Goal: Task Accomplishment & Management: Use online tool/utility

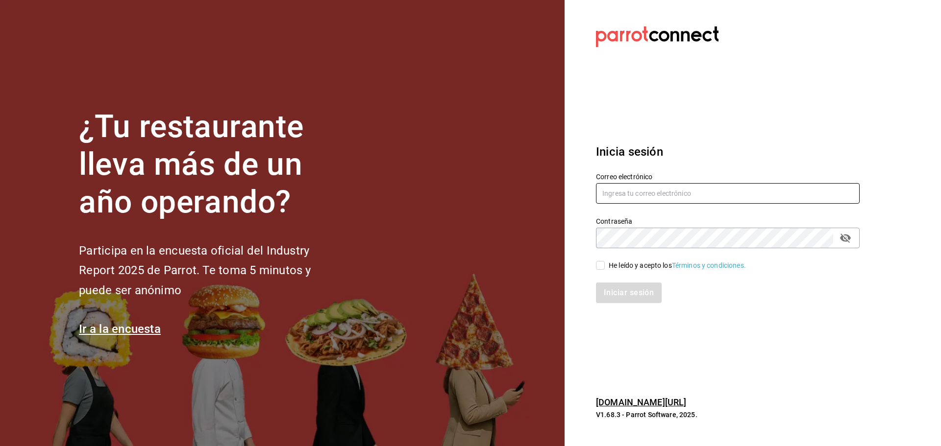
type input "inapodaca@bs.com"
click at [605, 269] on span "He leído y acepto los Términos y condiciones." at bounding box center [675, 266] width 141 height 10
click at [605, 269] on input "He leído y acepto los Términos y condiciones." at bounding box center [600, 265] width 9 height 9
checkbox input "true"
click at [612, 299] on button "Iniciar sesión" at bounding box center [629, 293] width 67 height 21
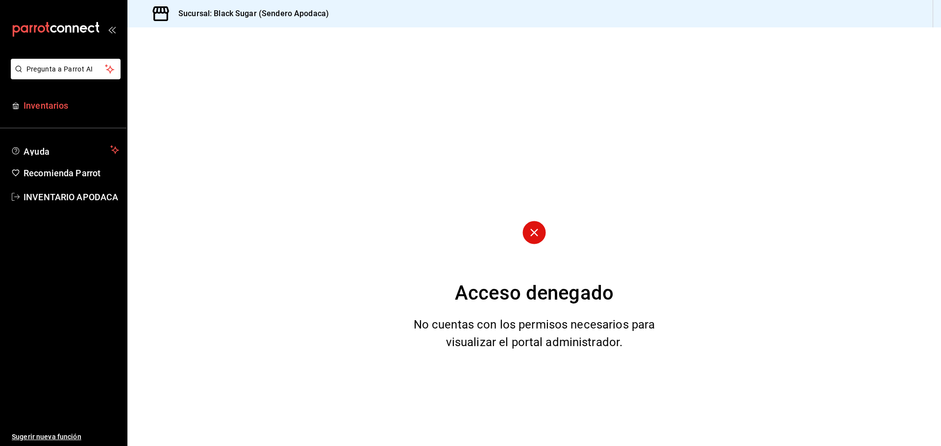
click at [33, 98] on link "Inventarios" at bounding box center [63, 105] width 127 height 21
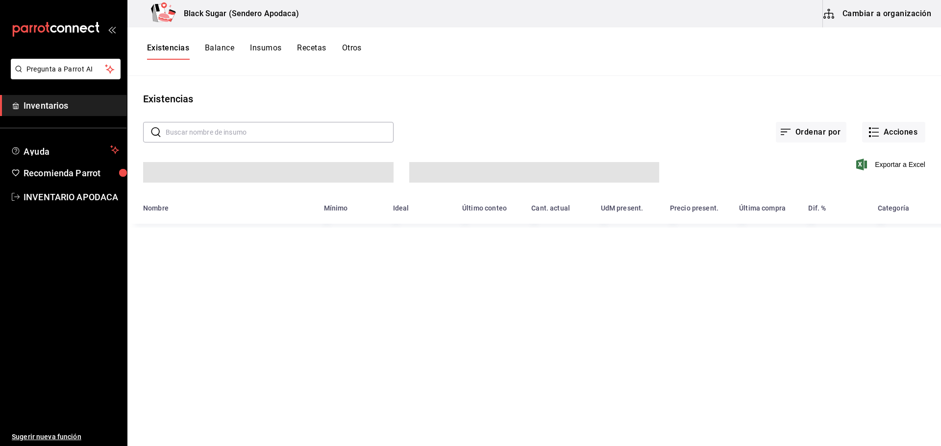
click at [353, 52] on button "Otros" at bounding box center [352, 51] width 20 height 17
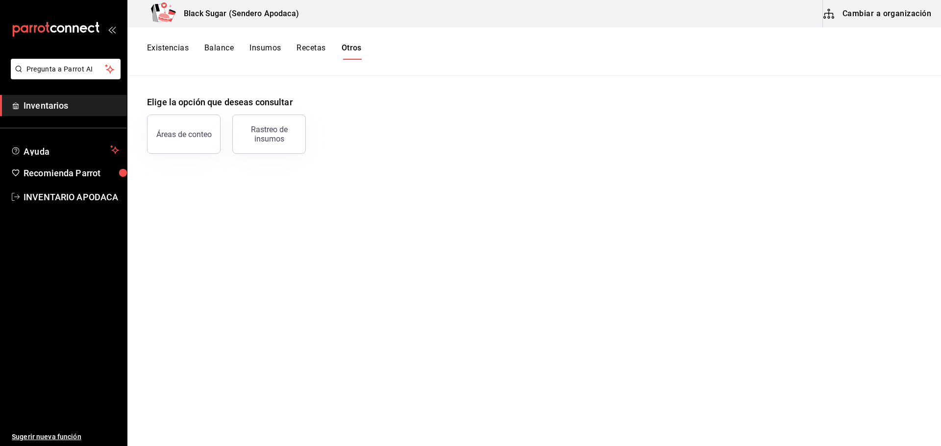
click at [863, 19] on button "Cambiar a organización" at bounding box center [878, 13] width 110 height 27
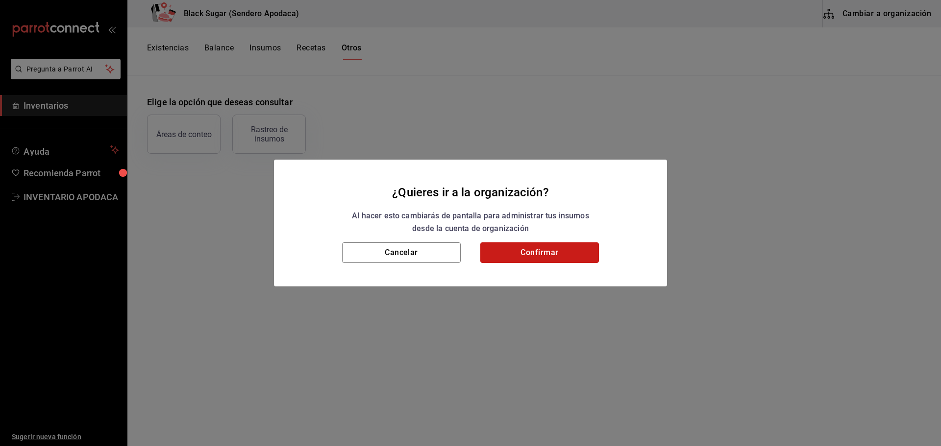
click at [580, 245] on button "Confirmar" at bounding box center [539, 253] width 119 height 21
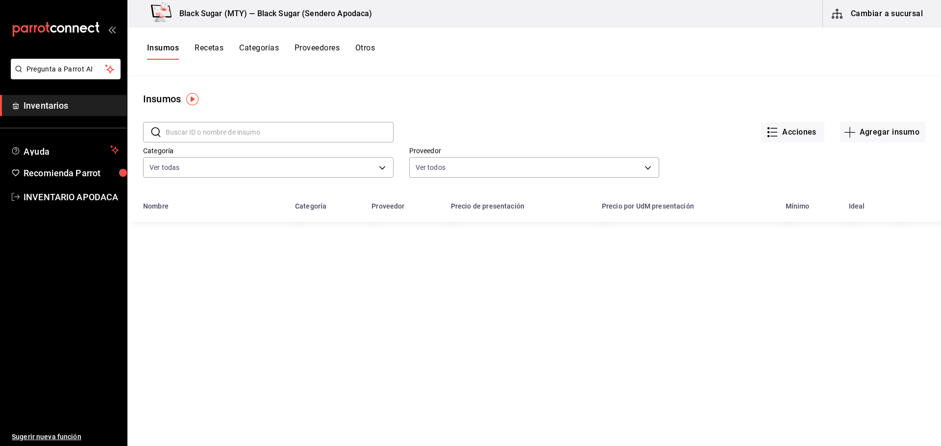
click at [366, 47] on button "Otros" at bounding box center [365, 51] width 20 height 17
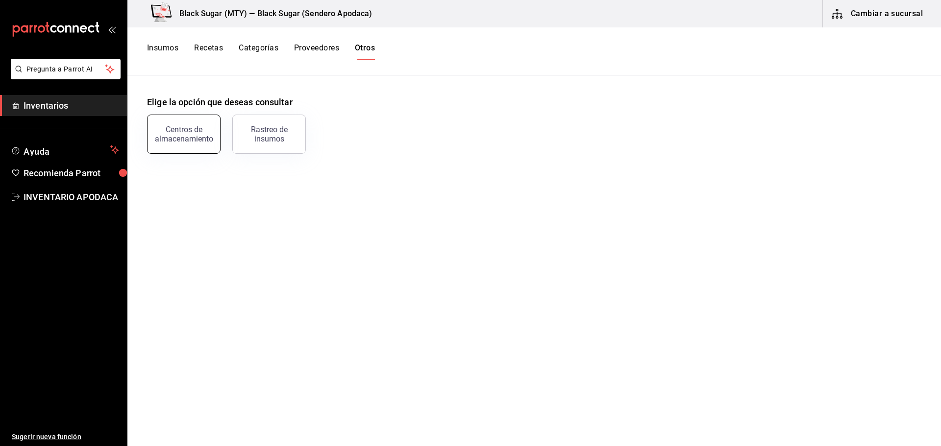
click at [186, 133] on div "Centros de almacenamiento" at bounding box center [183, 134] width 61 height 19
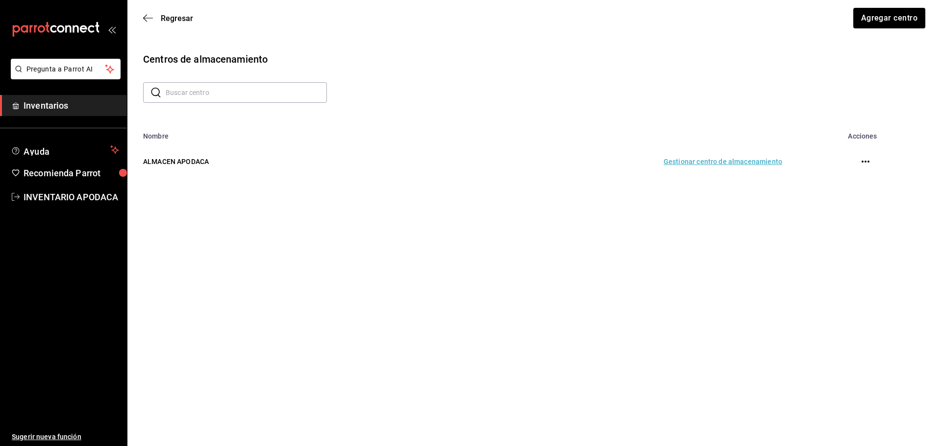
click at [772, 164] on td "Gestionar centro de almacenamiento" at bounding box center [593, 161] width 402 height 43
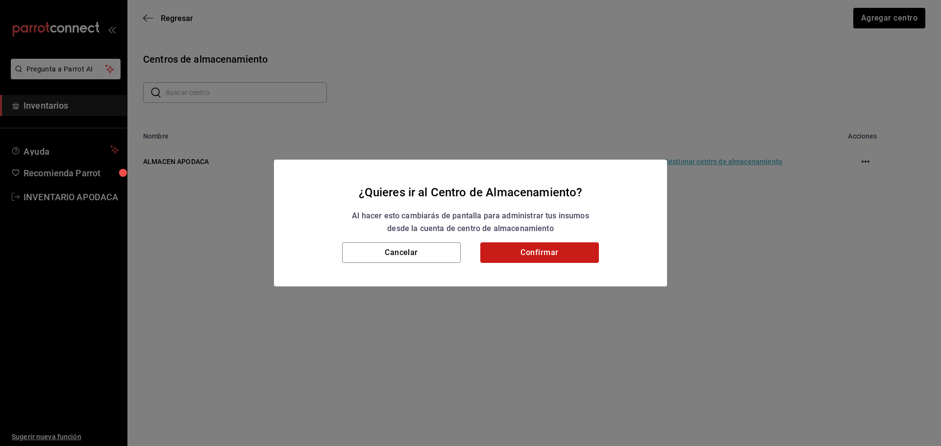
click at [524, 255] on button "Confirmar" at bounding box center [539, 253] width 119 height 21
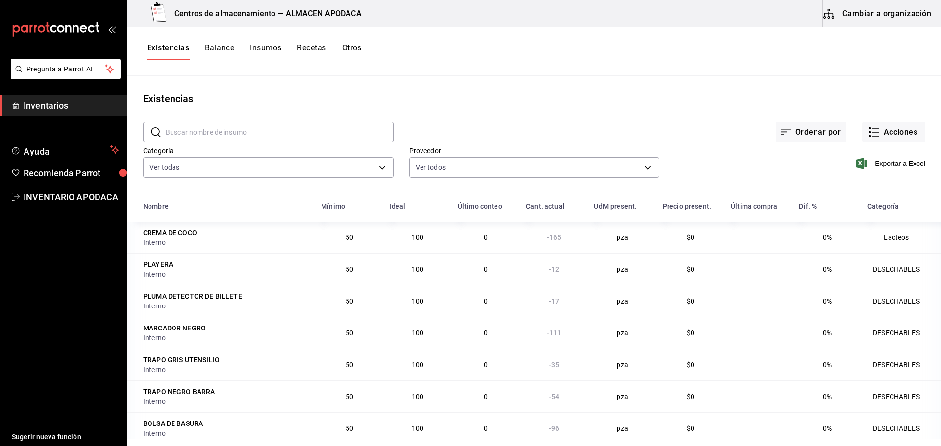
click at [894, 144] on div "Exportar a Excel" at bounding box center [792, 156] width 266 height 50
click at [891, 132] on button "Acciones" at bounding box center [893, 132] width 63 height 21
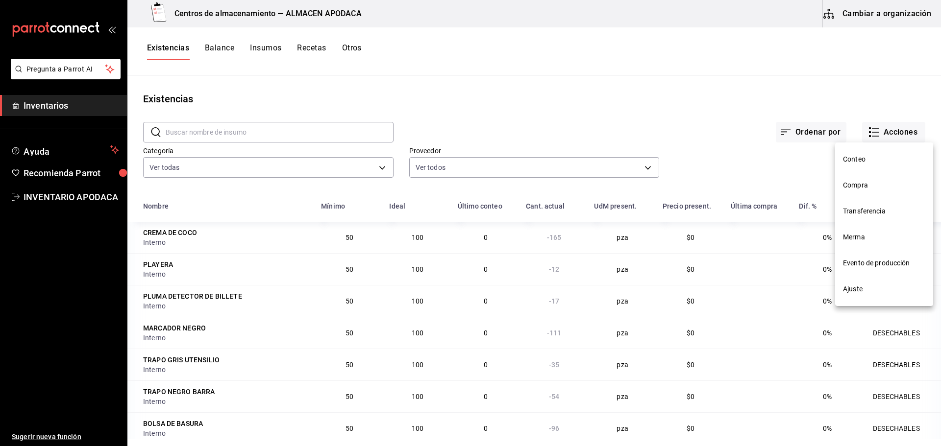
click at [858, 208] on span "Transferencia" at bounding box center [884, 211] width 82 height 10
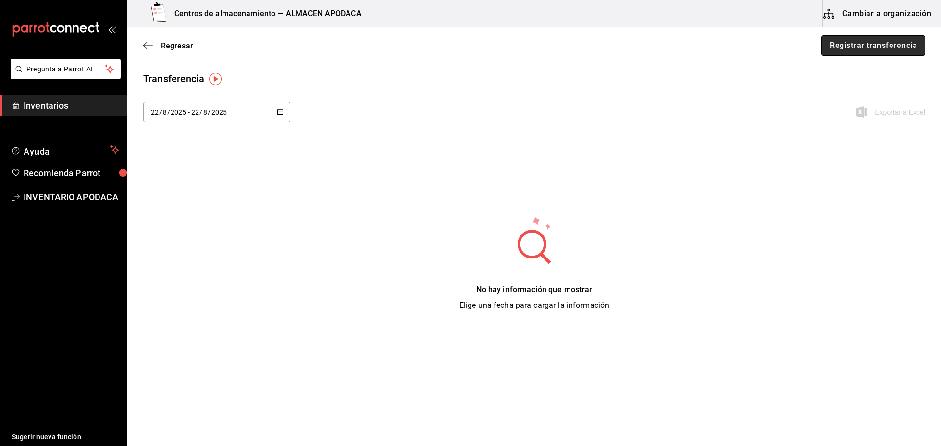
click at [870, 50] on button "Registrar transferencia" at bounding box center [873, 45] width 104 height 21
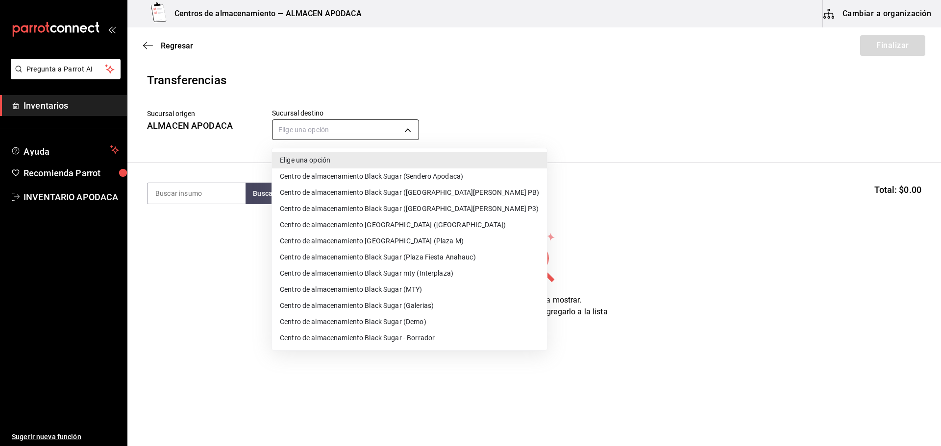
click at [335, 123] on body "Pregunta a Parrot AI Inventarios Ayuda Recomienda Parrot INVENTARIO APODACA Sug…" at bounding box center [470, 195] width 941 height 391
click at [439, 277] on li "Centro de almacenamiento Black Sugar mty (Interplaza)" at bounding box center [409, 274] width 275 height 16
type input "ef3c88a7-61c2-4790-a2e8-5b3859862a04"
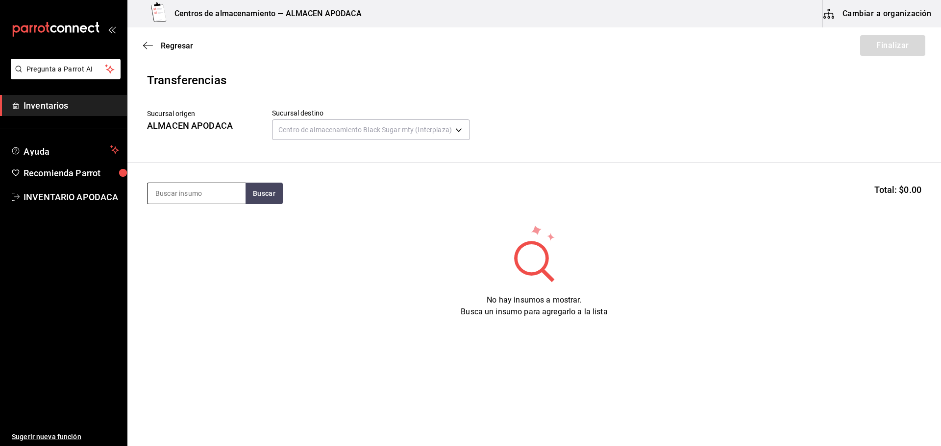
click at [212, 197] on input at bounding box center [197, 193] width 98 height 21
type input "VASO"
click at [274, 191] on button "Buscar" at bounding box center [264, 194] width 37 height 22
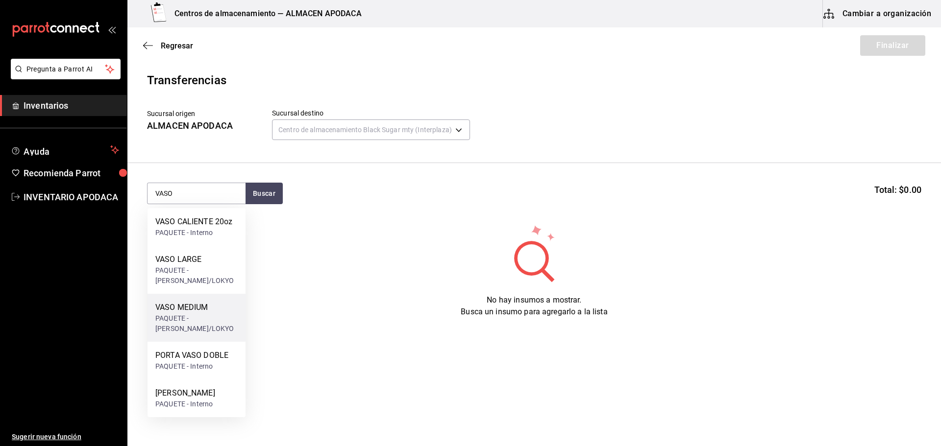
click at [229, 310] on div "VASO MEDIUM" at bounding box center [196, 308] width 82 height 12
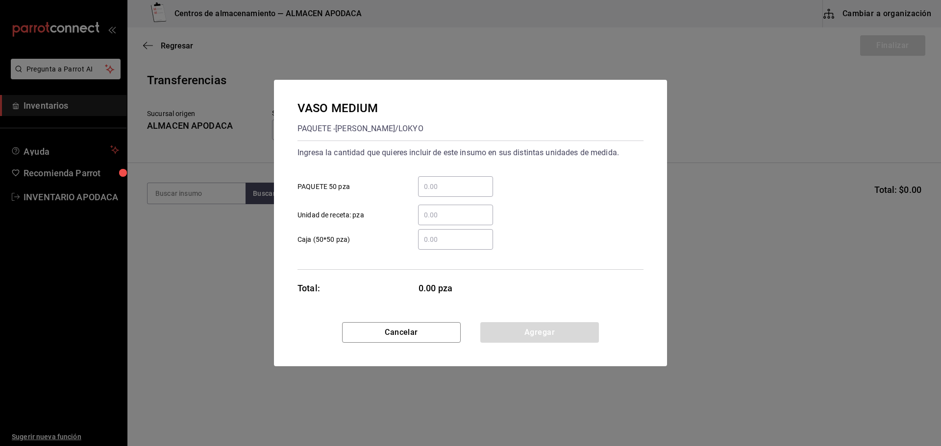
click at [450, 192] on input "​ PAQUETE 50 pza" at bounding box center [455, 187] width 75 height 12
type input "2"
click at [508, 323] on button "Agregar" at bounding box center [539, 332] width 119 height 21
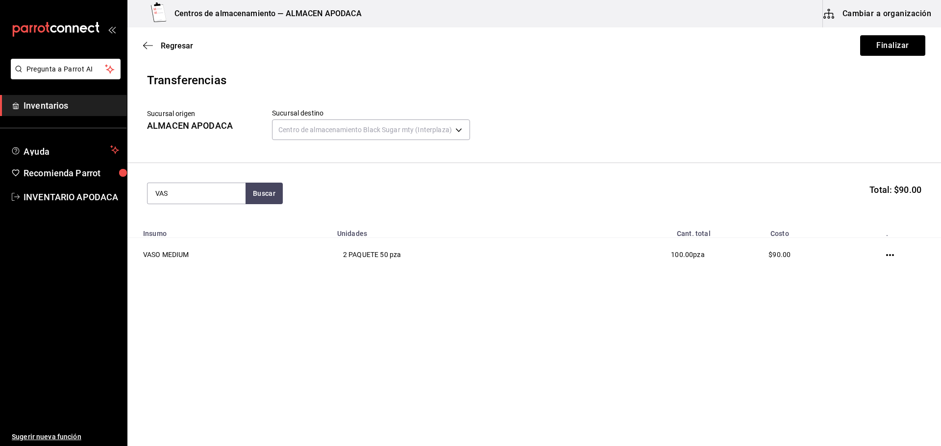
type input "VASO"
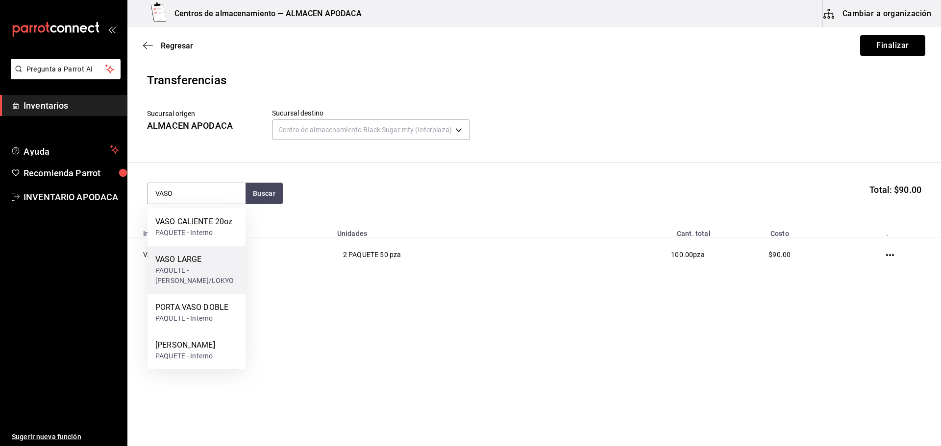
click at [195, 260] on div "VASO LARGE" at bounding box center [196, 260] width 82 height 12
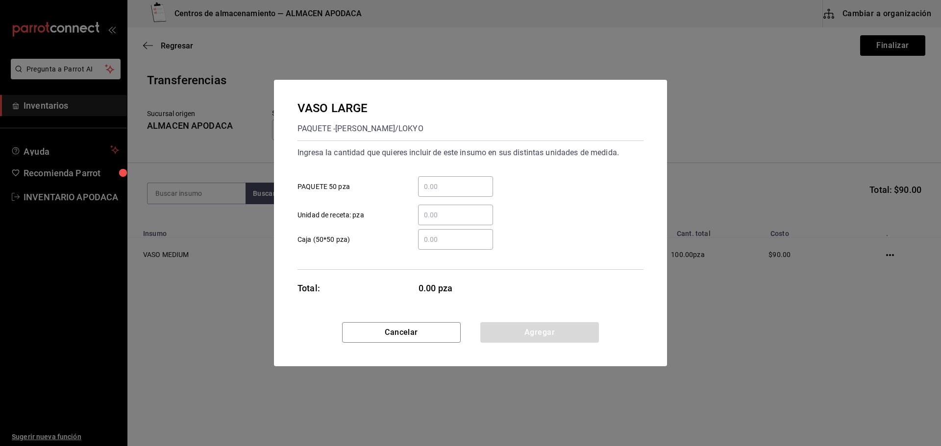
click at [449, 186] on input "​ PAQUETE 50 pza" at bounding box center [455, 187] width 75 height 12
type input "1"
click at [533, 327] on button "Agregar" at bounding box center [539, 332] width 119 height 21
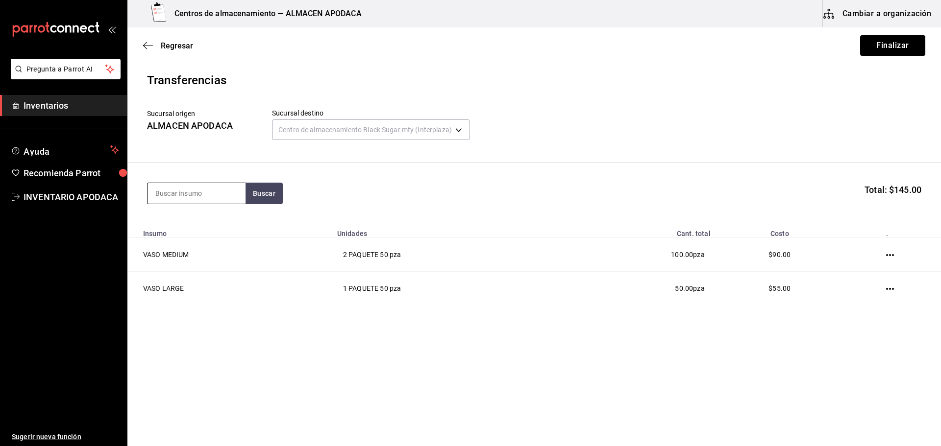
click at [238, 201] on input at bounding box center [197, 193] width 98 height 21
click at [903, 47] on button "Finalizar" at bounding box center [892, 45] width 65 height 21
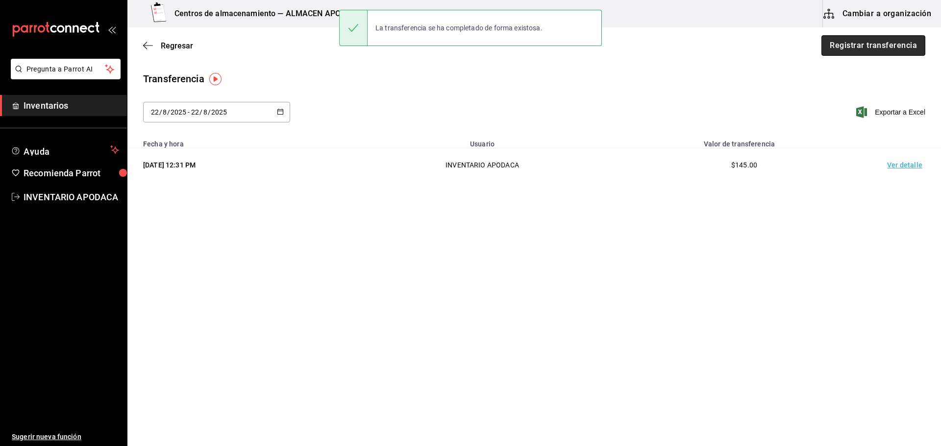
click at [900, 46] on button "Registrar transferencia" at bounding box center [873, 45] width 104 height 21
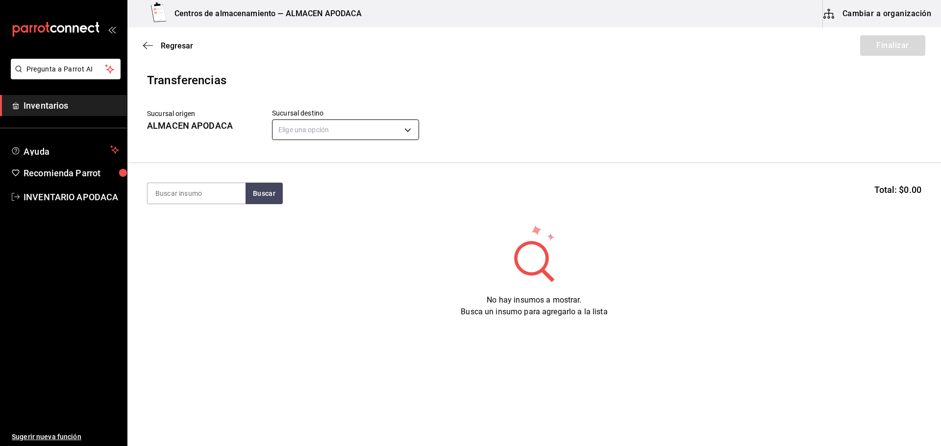
click at [350, 129] on body "Pregunta a Parrot AI Inventarios Ayuda Recomienda Parrot INVENTARIO APODACA Sug…" at bounding box center [470, 195] width 941 height 391
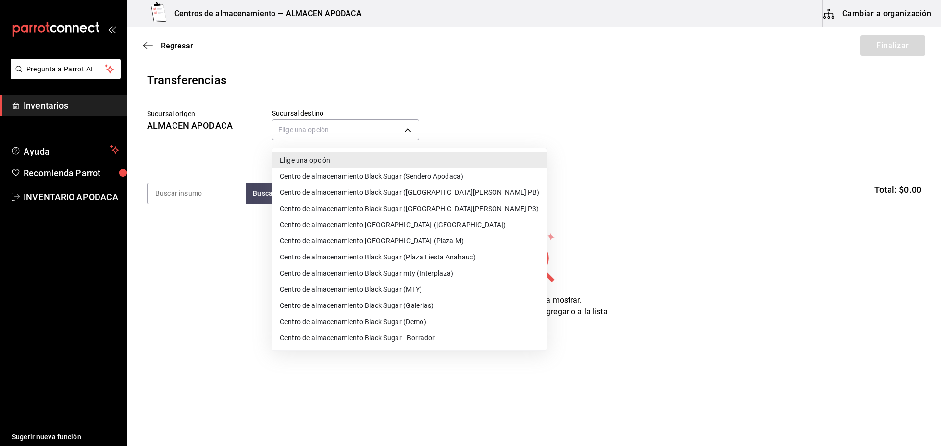
click at [420, 194] on li "Centro de almacenamiento Black Sugar ([GEOGRAPHIC_DATA][PERSON_NAME] PB)" at bounding box center [409, 193] width 275 height 16
type input "600f23e3-9158-4ff2-b5b8-7016cf870ce2"
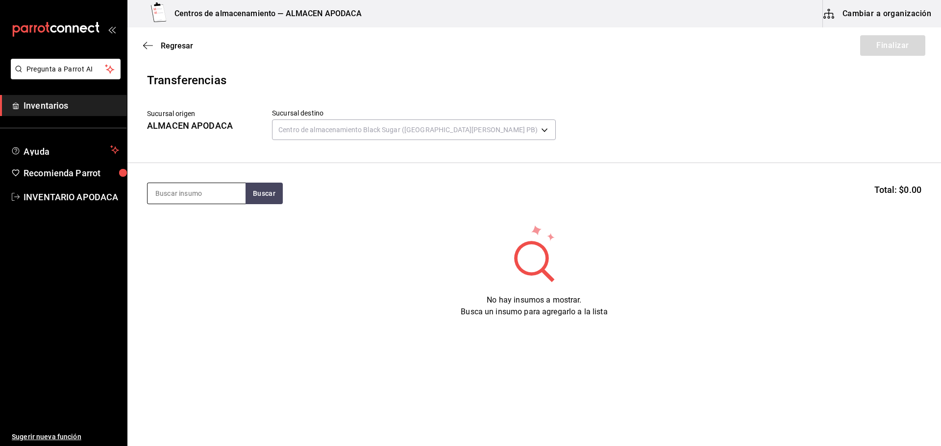
click at [202, 195] on input at bounding box center [197, 193] width 98 height 21
type input "VASO"
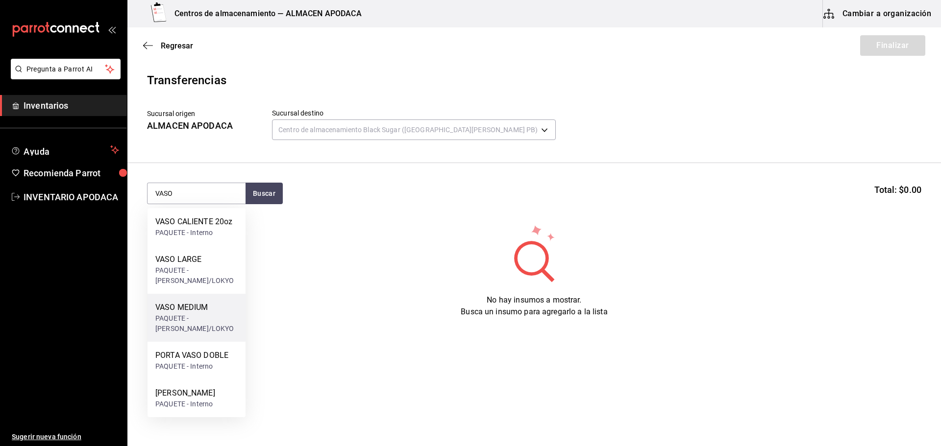
click at [197, 327] on div "PAQUETE - [PERSON_NAME]/LOKYO" at bounding box center [196, 324] width 82 height 21
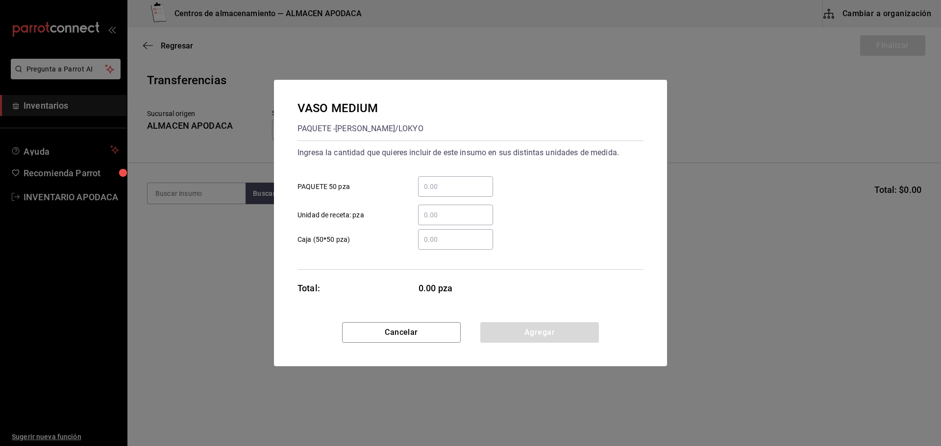
click at [444, 187] on input "​ PAQUETE 50 pza" at bounding box center [455, 187] width 75 height 12
type input "1"
click at [564, 329] on button "Agregar" at bounding box center [539, 332] width 119 height 21
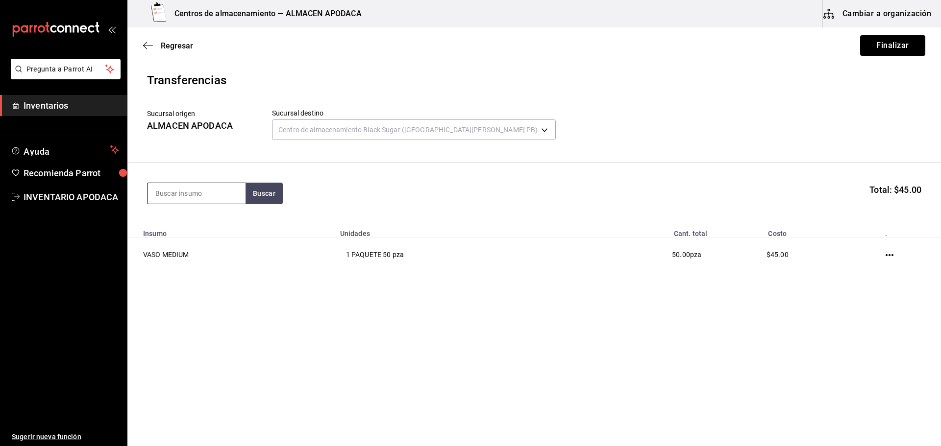
click at [226, 192] on input at bounding box center [197, 193] width 98 height 21
type input "VASO"
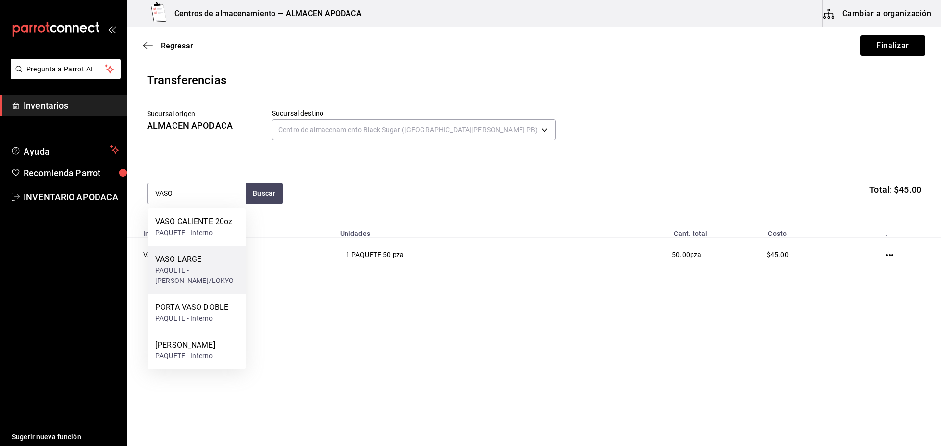
click at [209, 275] on div "PAQUETE - [PERSON_NAME]/LOKYO" at bounding box center [196, 276] width 82 height 21
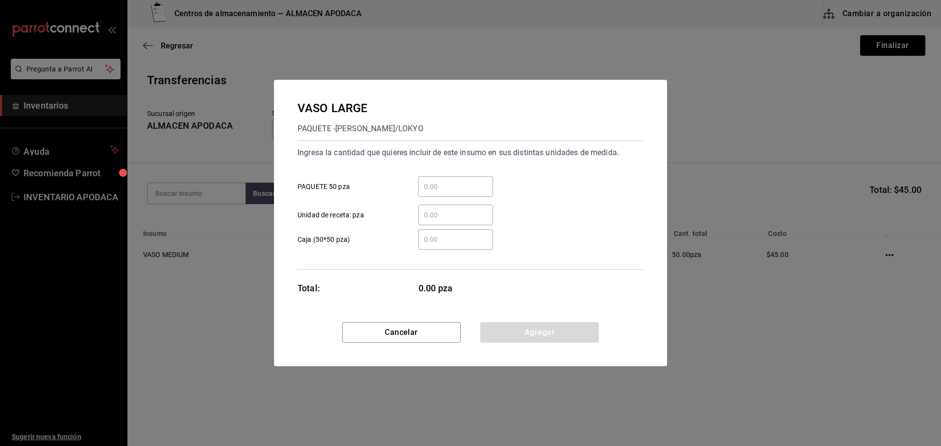
click at [456, 185] on input "​ PAQUETE 50 pza" at bounding box center [455, 187] width 75 height 12
type input "2"
click at [523, 328] on button "Agregar" at bounding box center [539, 332] width 119 height 21
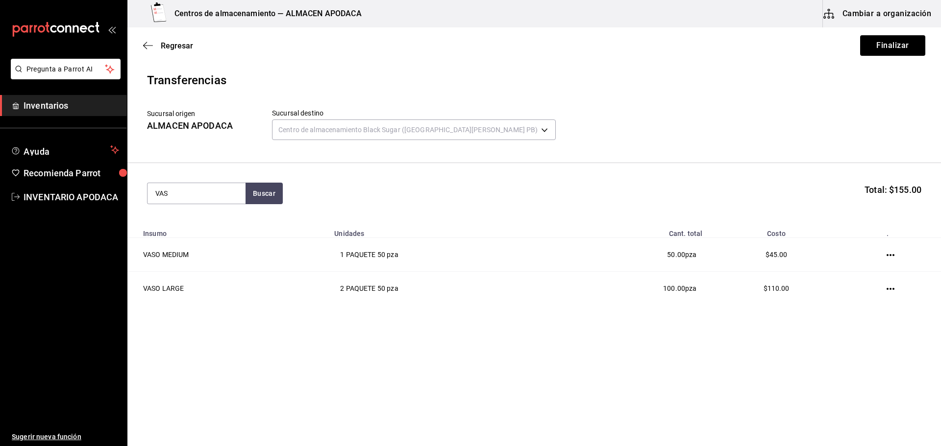
type input "VASO"
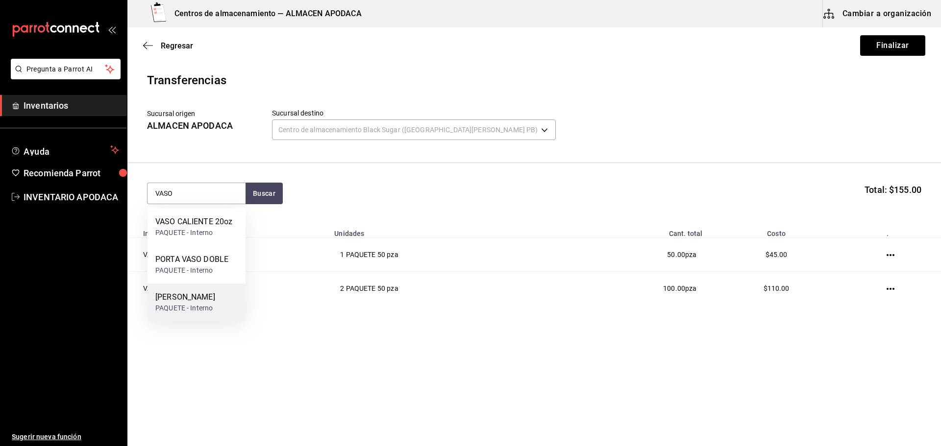
click at [232, 310] on div "[PERSON_NAME] TORNASOL PAQUETE - Interno" at bounding box center [197, 303] width 98 height 38
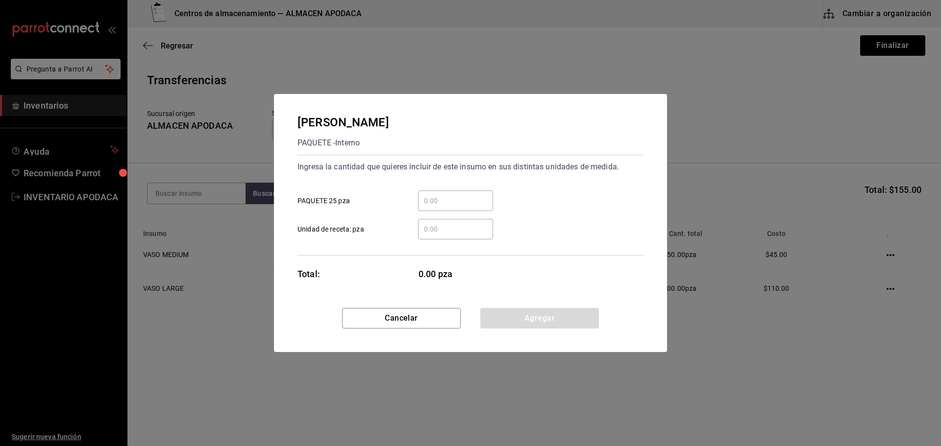
click at [461, 199] on input "​ PAQUETE 25 pza" at bounding box center [455, 201] width 75 height 12
type input "2"
click at [576, 321] on button "Agregar" at bounding box center [539, 318] width 119 height 21
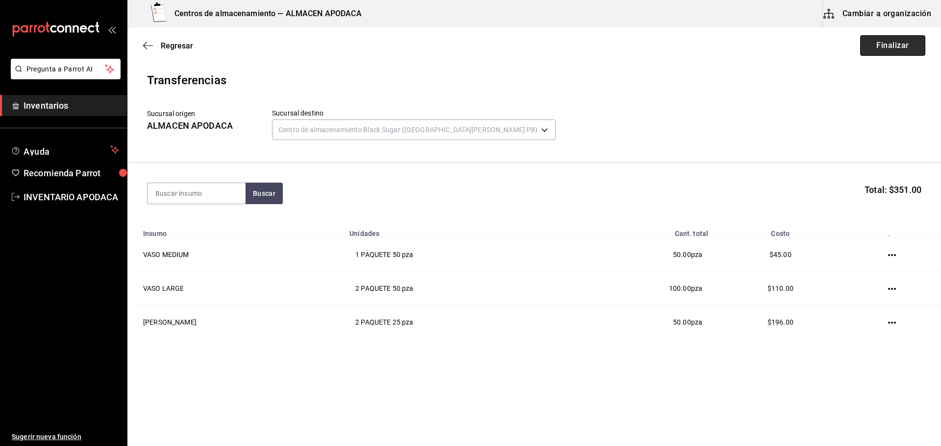
click at [882, 43] on button "Finalizar" at bounding box center [892, 45] width 65 height 21
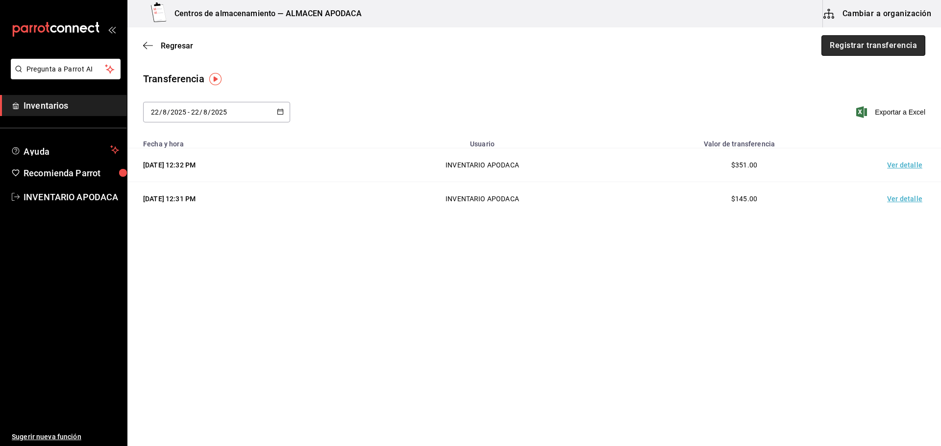
click at [830, 44] on button "Registrar transferencia" at bounding box center [873, 45] width 104 height 21
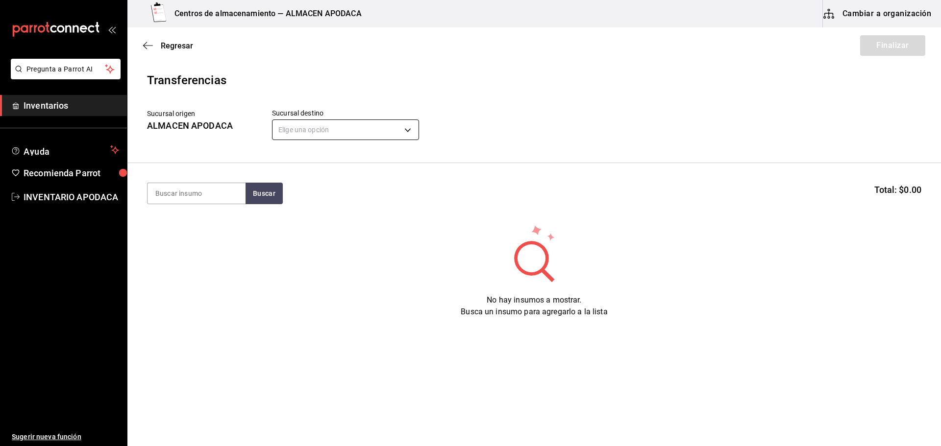
click at [367, 132] on body "Pregunta a Parrot AI Inventarios Ayuda Recomienda Parrot INVENTARIO APODACA Sug…" at bounding box center [470, 195] width 941 height 391
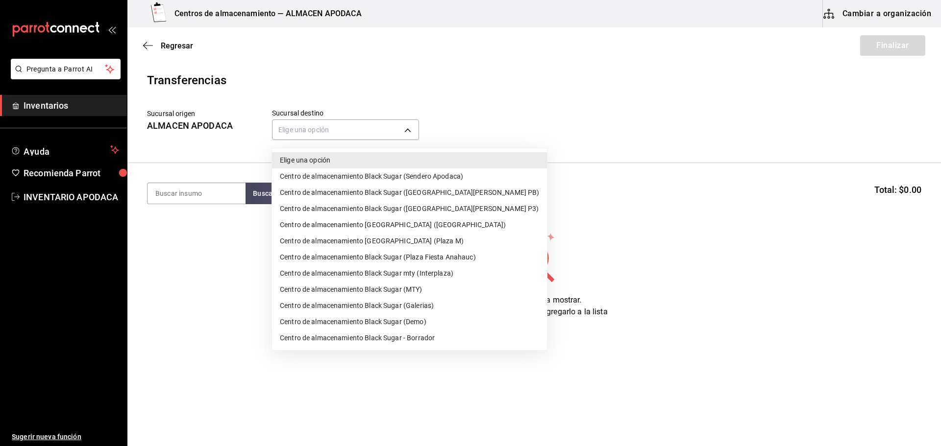
click at [449, 256] on li "Centro de almacenamiento Black Sugar (Plaza Fiesta Anahauc)" at bounding box center [409, 257] width 275 height 16
type input "044f21b9-8170-48c6-ae16-698e98ad7daf"
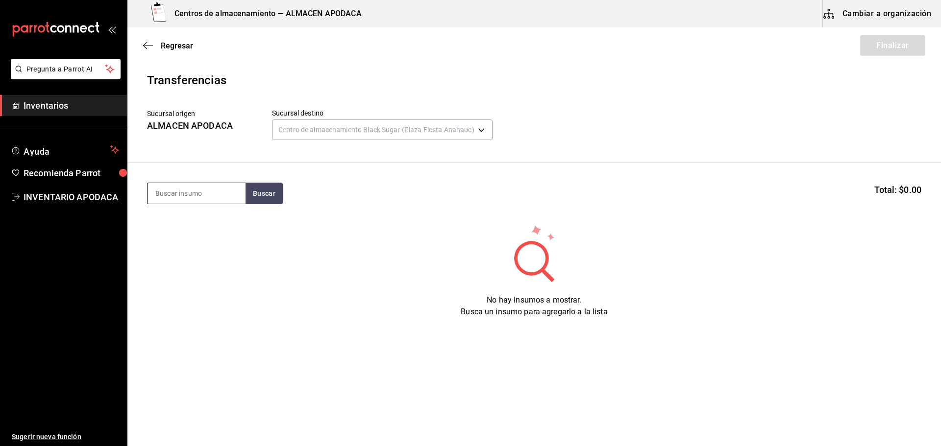
click at [229, 185] on input at bounding box center [197, 193] width 98 height 21
type input "VASO"
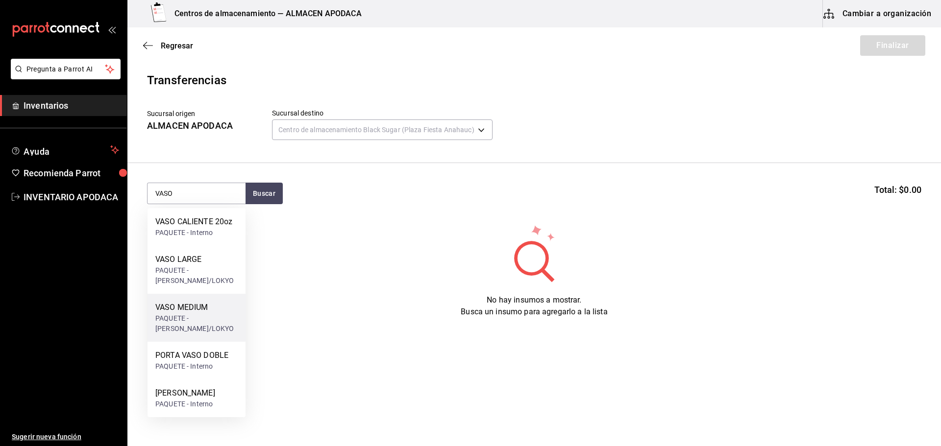
click at [210, 305] on div "VASO MEDIUM" at bounding box center [196, 308] width 82 height 12
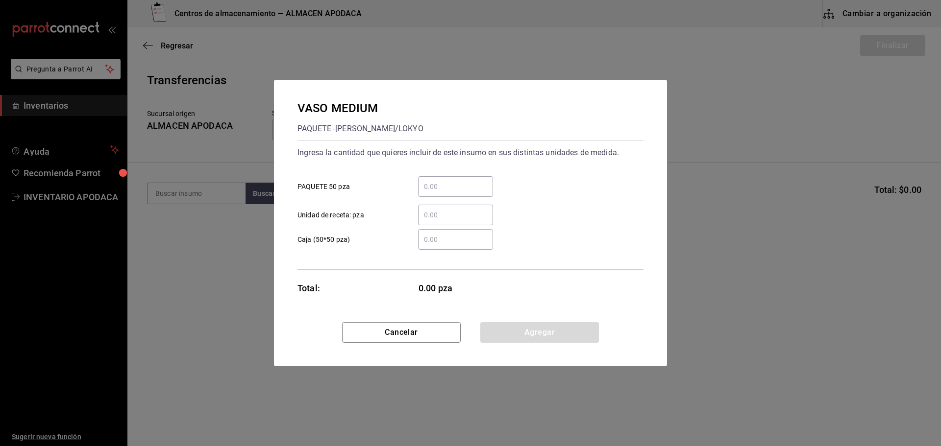
click at [447, 188] on input "​ PAQUETE 50 pza" at bounding box center [455, 187] width 75 height 12
type input "4"
click at [569, 335] on button "Agregar" at bounding box center [539, 332] width 119 height 21
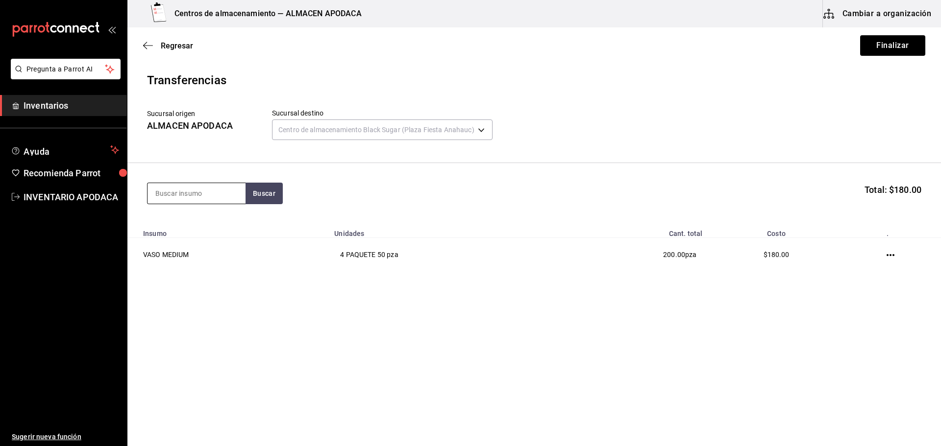
click at [213, 189] on input at bounding box center [197, 193] width 98 height 21
type input "VASO"
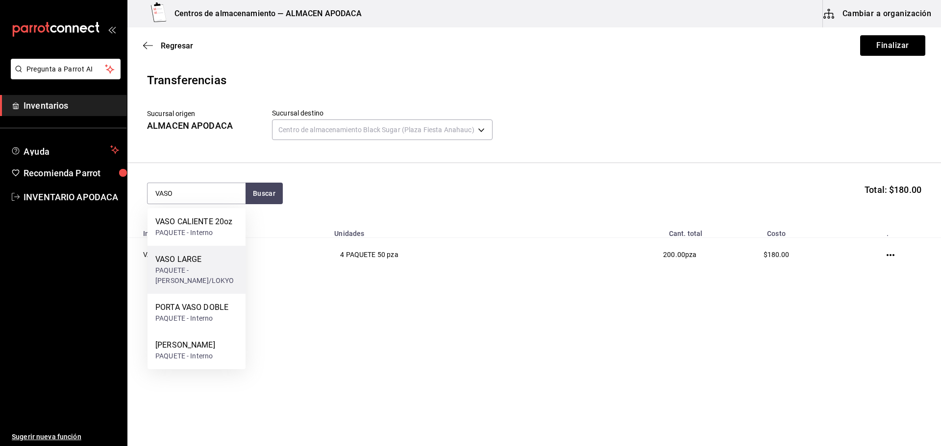
click at [181, 251] on div "VASO LARGE PAQUETE - [PERSON_NAME]/LOKYO" at bounding box center [197, 270] width 98 height 48
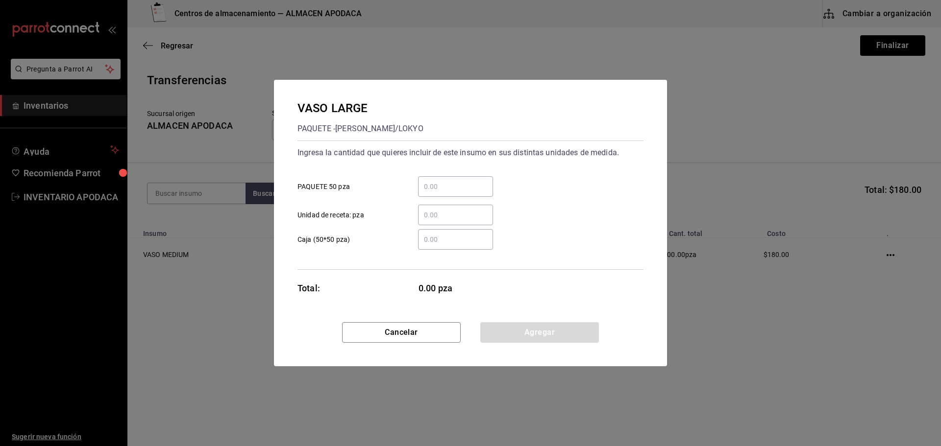
click at [422, 186] on input "​ PAQUETE 50 pza" at bounding box center [455, 187] width 75 height 12
type input "2"
click at [540, 330] on button "Agregar" at bounding box center [539, 332] width 119 height 21
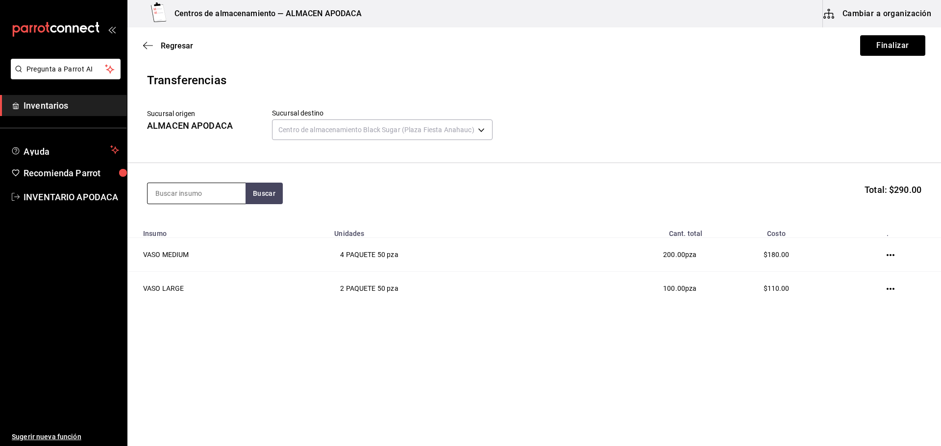
click at [216, 188] on input at bounding box center [197, 193] width 98 height 21
type input "VASO"
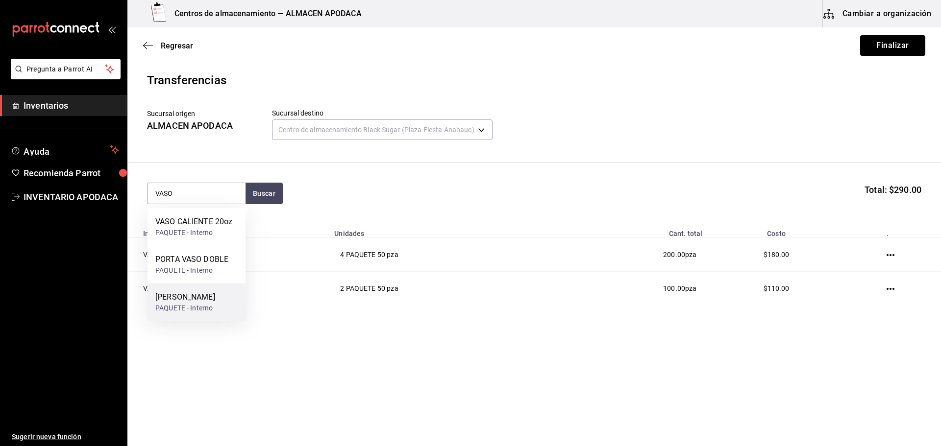
click at [200, 298] on div "[PERSON_NAME]" at bounding box center [185, 298] width 60 height 12
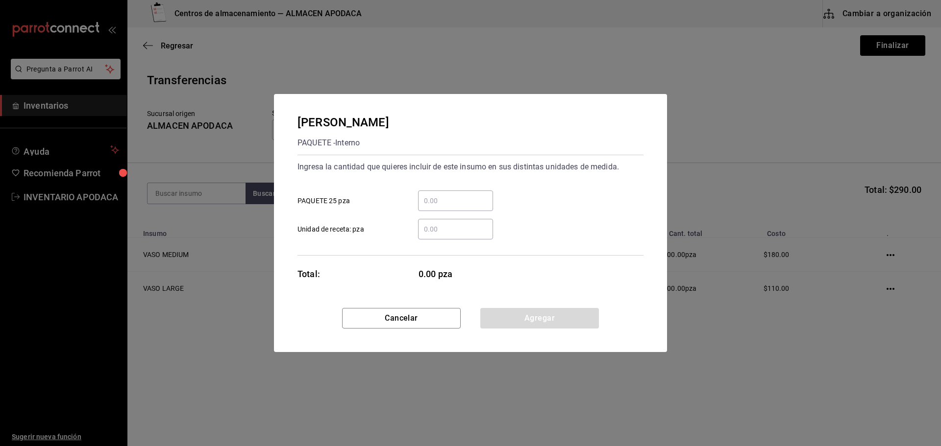
click at [430, 198] on input "​ PAQUETE 25 pza" at bounding box center [455, 201] width 75 height 12
type input "2"
click at [556, 315] on button "Agregar" at bounding box center [539, 318] width 119 height 21
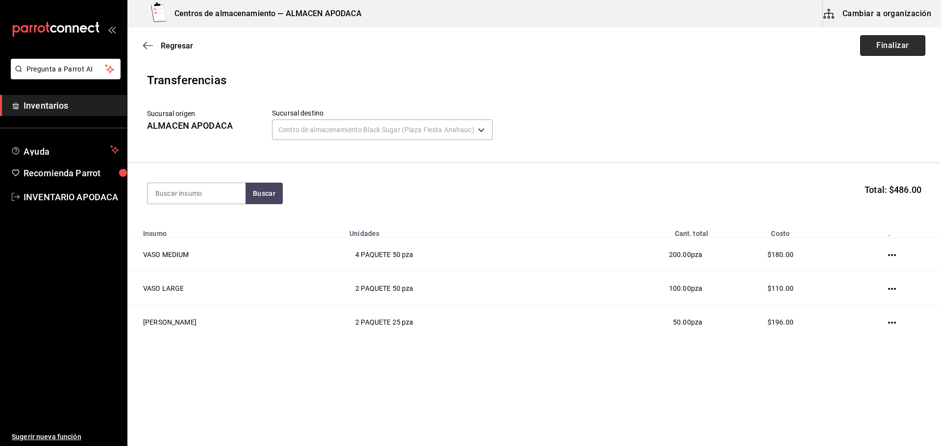
click at [873, 45] on button "Finalizar" at bounding box center [892, 45] width 65 height 21
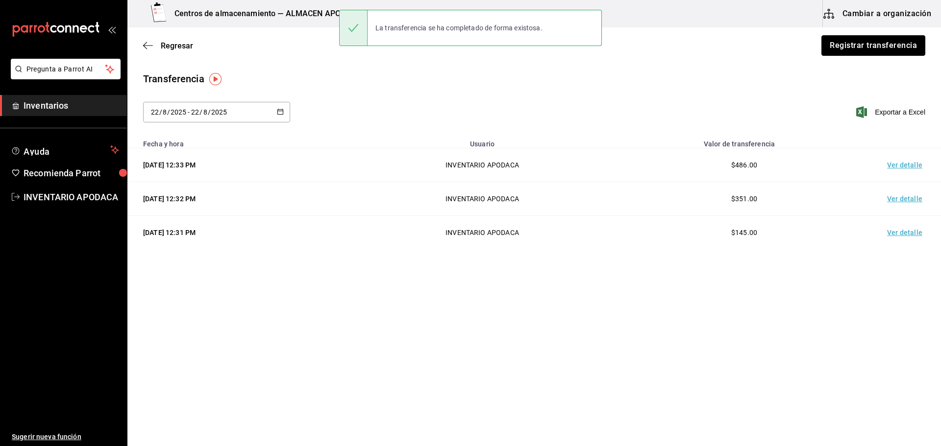
click at [873, 45] on button "Registrar transferencia" at bounding box center [873, 45] width 104 height 21
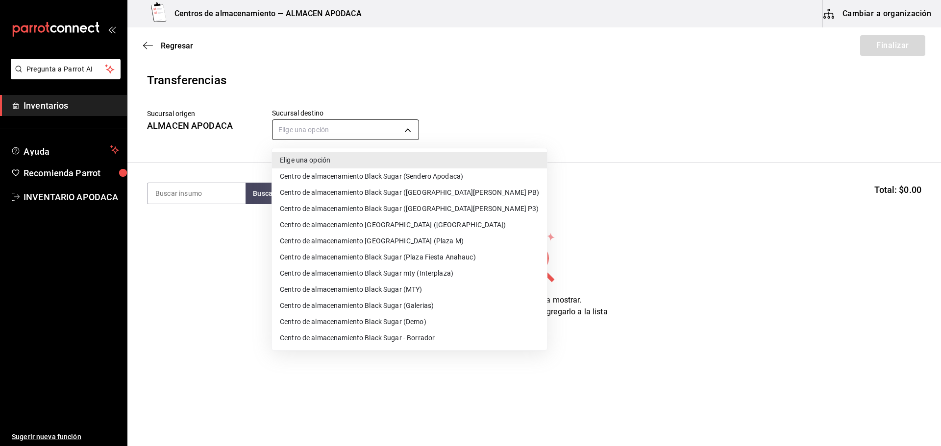
click at [397, 135] on body "Pregunta a Parrot AI Inventarios Ayuda Recomienda Parrot INVENTARIO APODACA Sug…" at bounding box center [470, 195] width 941 height 391
click at [413, 176] on li "Centro de almacenamiento Black Sugar (Sendero Apodaca)" at bounding box center [409, 177] width 275 height 16
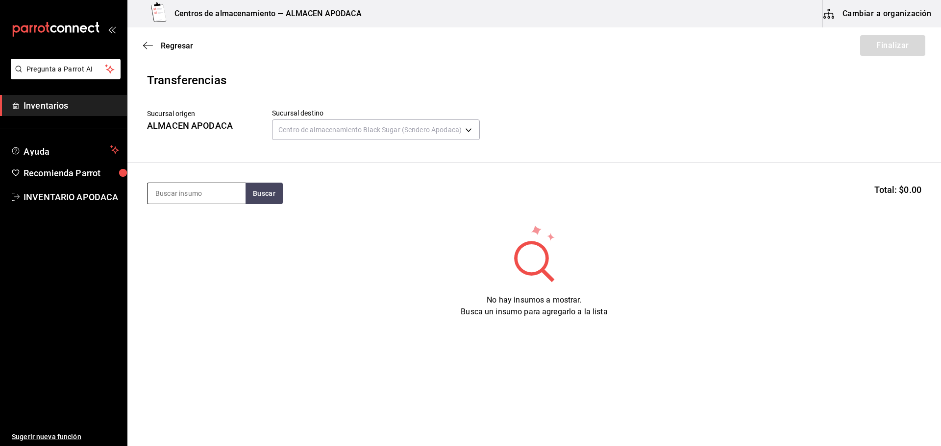
click at [171, 197] on input at bounding box center [197, 193] width 98 height 21
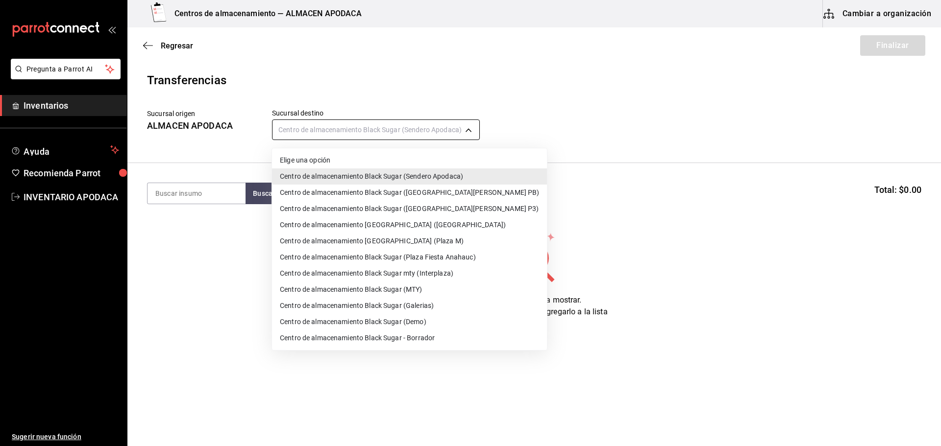
click at [393, 131] on body "Pregunta a Parrot AI Inventarios Ayuda Recomienda Parrot INVENTARIO APODACA Sug…" at bounding box center [470, 195] width 941 height 391
drag, startPoint x: 422, startPoint y: 287, endPoint x: 417, endPoint y: 282, distance: 7.6
click at [422, 288] on li "Centro de almacenamiento Black Sugar (MTY)" at bounding box center [409, 290] width 275 height 16
type input "a752814e-dfbd-43e5-bdc2-5d0f592e09b1"
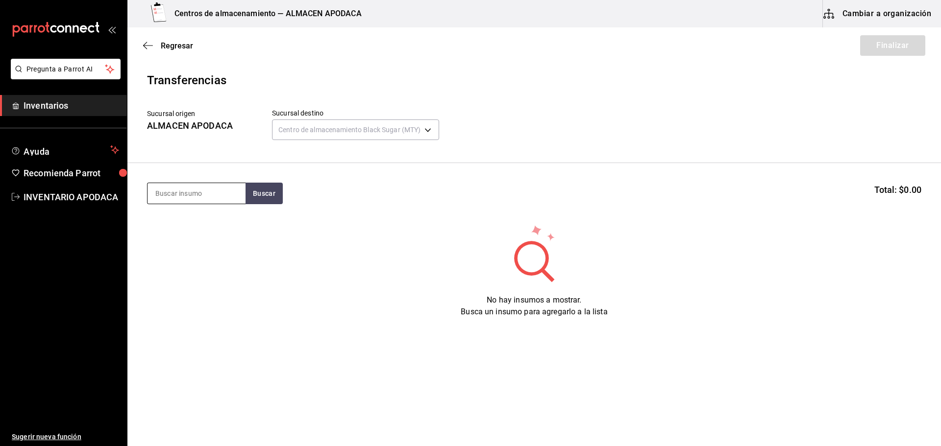
click at [221, 189] on input at bounding box center [197, 193] width 98 height 21
type input "VASO"
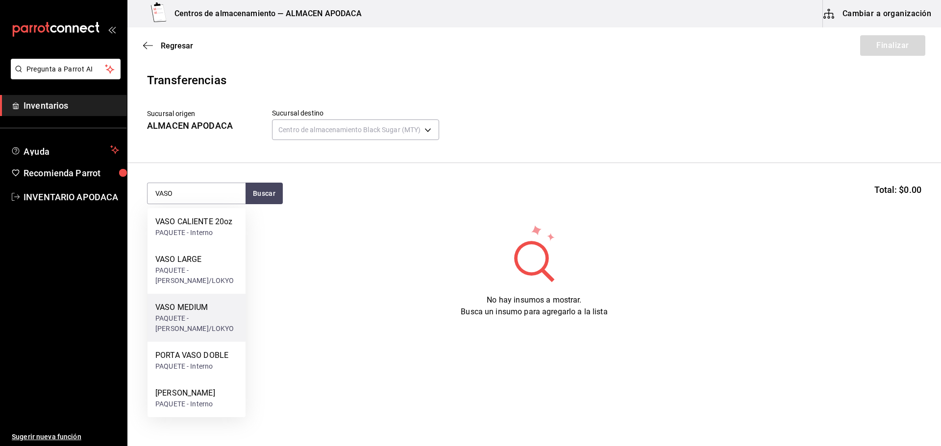
click at [222, 317] on div "PAQUETE - [PERSON_NAME]/LOKYO" at bounding box center [196, 324] width 82 height 21
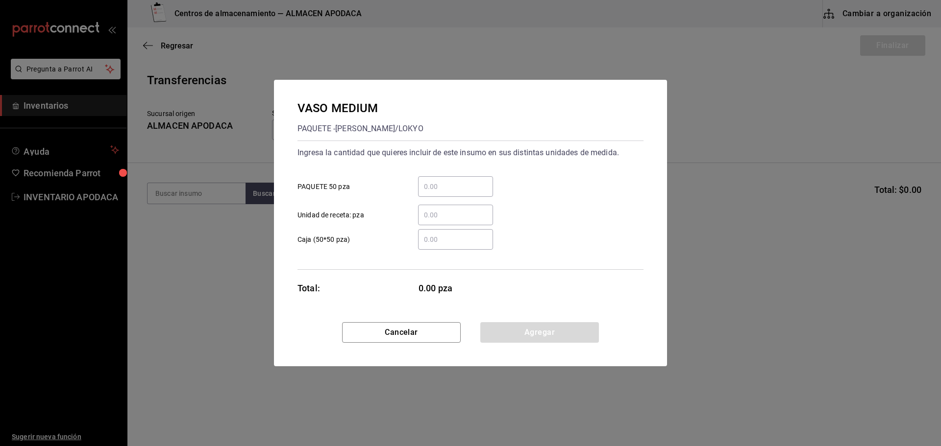
click at [460, 187] on input "​ PAQUETE 50 pza" at bounding box center [455, 187] width 75 height 12
type input "2"
drag, startPoint x: 542, startPoint y: 334, endPoint x: 529, endPoint y: 330, distance: 13.8
click at [542, 334] on button "Agregar" at bounding box center [539, 332] width 119 height 21
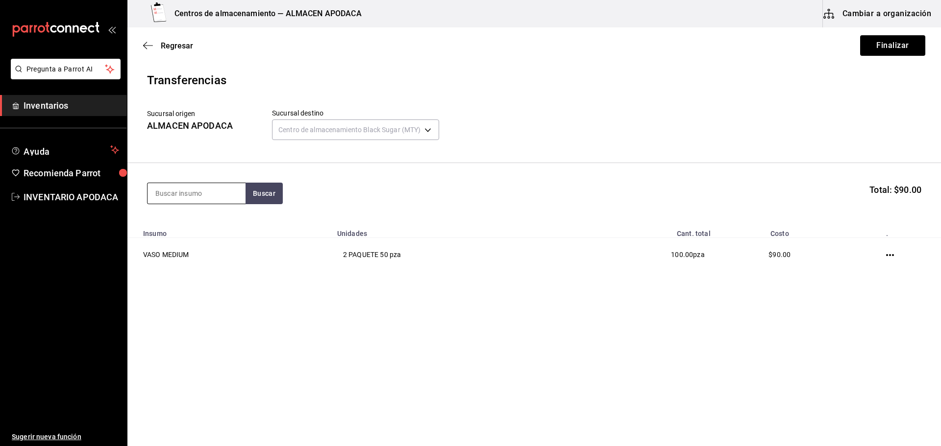
click at [210, 194] on input at bounding box center [197, 193] width 98 height 21
type input "VASO"
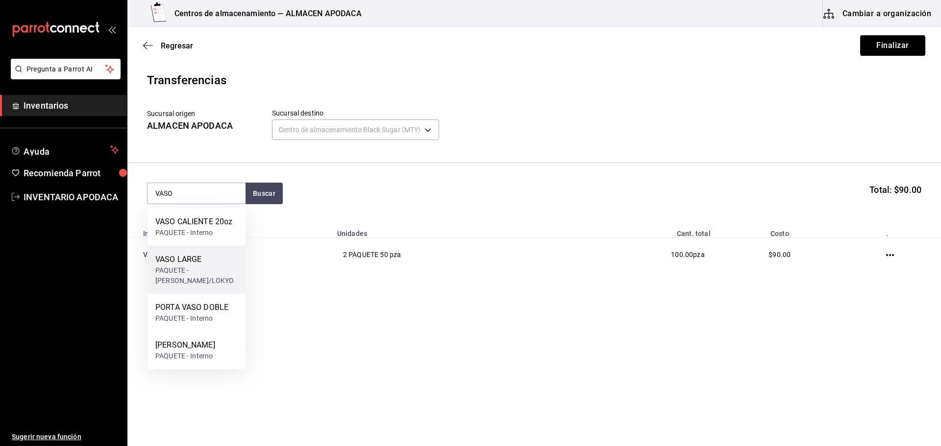
click at [185, 274] on div "PAQUETE - [PERSON_NAME]/LOKYO" at bounding box center [196, 276] width 82 height 21
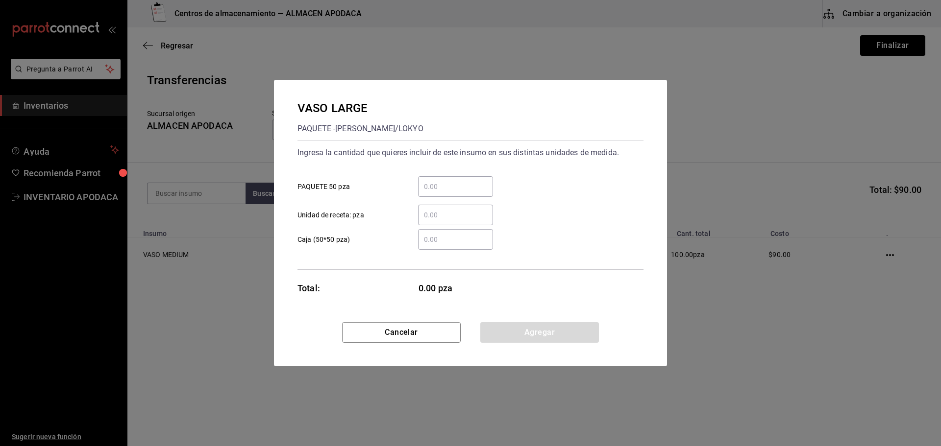
click at [430, 185] on input "​ PAQUETE 50 pza" at bounding box center [455, 187] width 75 height 12
type input "3"
click at [531, 324] on button "Agregar" at bounding box center [539, 332] width 119 height 21
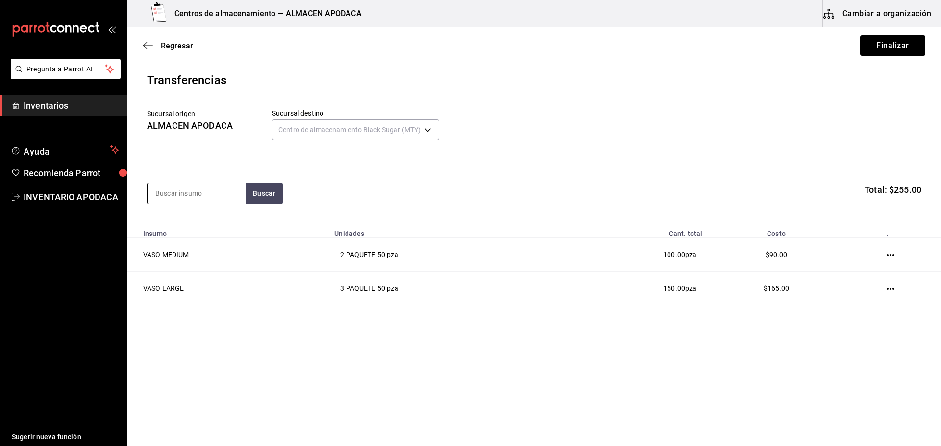
click at [231, 194] on input at bounding box center [197, 193] width 98 height 21
click at [880, 50] on button "Finalizar" at bounding box center [892, 45] width 65 height 21
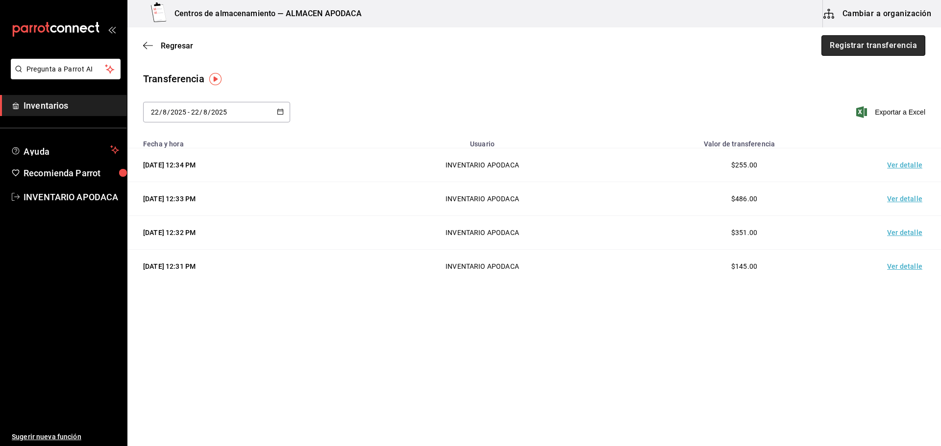
click at [846, 49] on button "Registrar transferencia" at bounding box center [873, 45] width 104 height 21
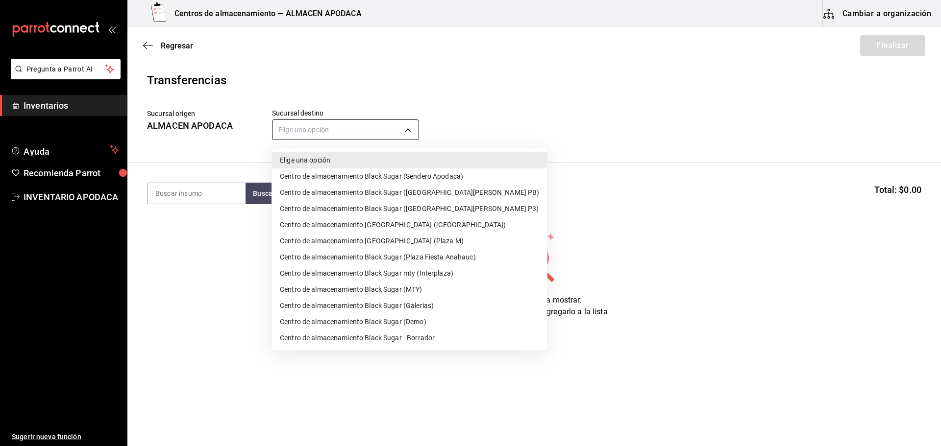
click at [397, 132] on body "Pregunta a Parrot AI Inventarios Ayuda Recomienda Parrot INVENTARIO APODACA Sug…" at bounding box center [470, 195] width 941 height 391
click at [429, 309] on li "Centro de almacenamiento Black Sugar (Galerias)" at bounding box center [409, 306] width 275 height 16
type input "7a577b9a-70a2-4b0f-a5c8-2e9576df8bd1"
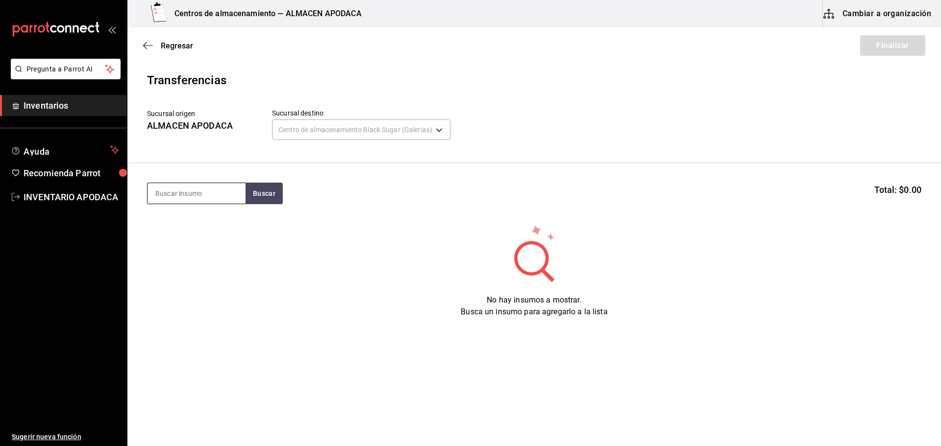
click at [224, 194] on input at bounding box center [197, 193] width 98 height 21
type input "VASO"
click at [265, 202] on button "Buscar" at bounding box center [264, 194] width 37 height 22
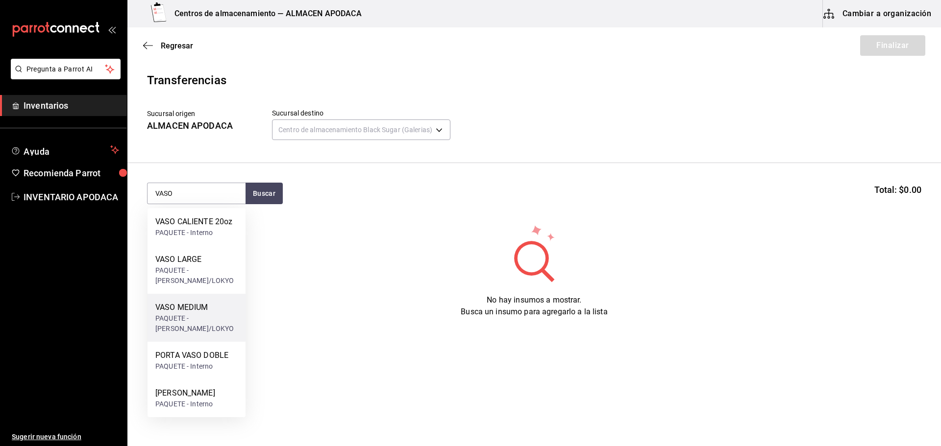
click at [190, 305] on div "VASO MEDIUM" at bounding box center [196, 308] width 82 height 12
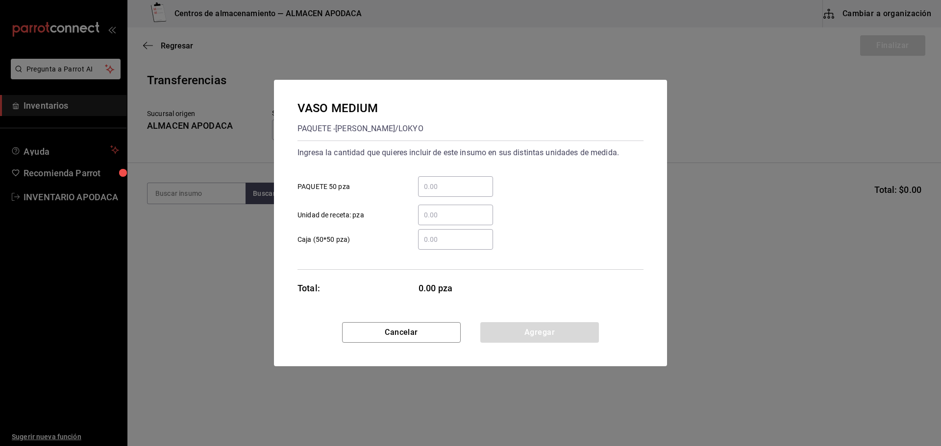
click at [445, 184] on input "​ PAQUETE 50 pza" at bounding box center [455, 187] width 75 height 12
type input "5"
click at [514, 336] on button "Agregar" at bounding box center [539, 332] width 119 height 21
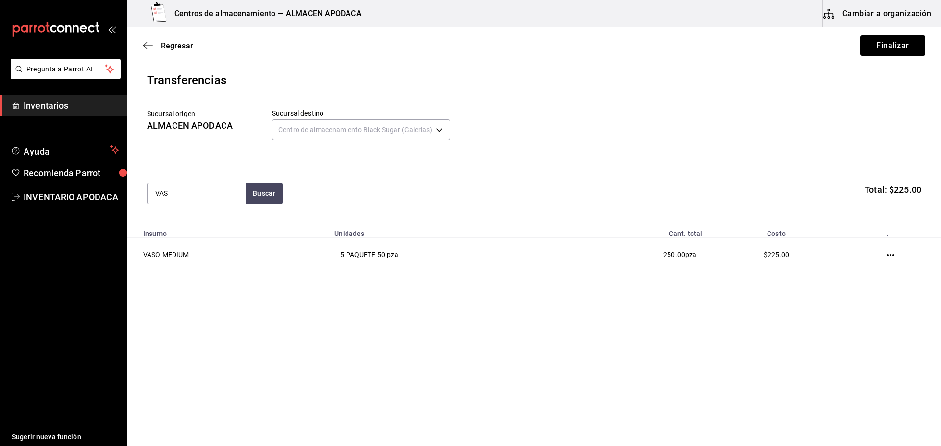
type input "VASO"
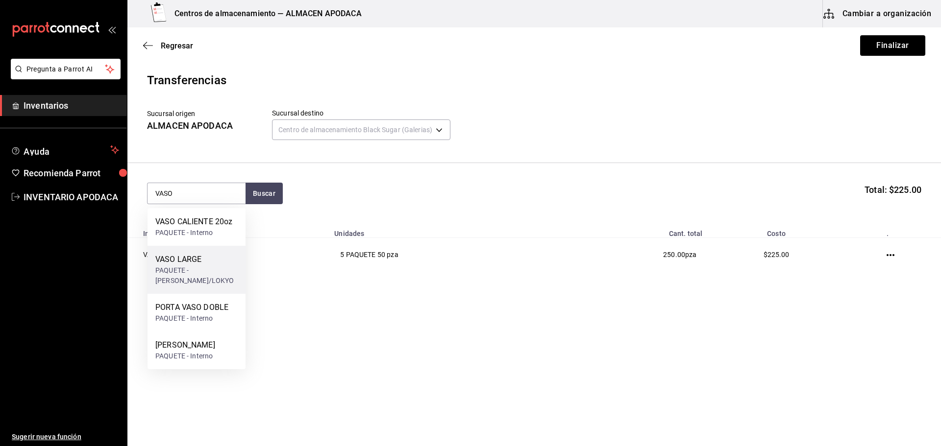
click at [193, 257] on div "VASO LARGE" at bounding box center [196, 260] width 82 height 12
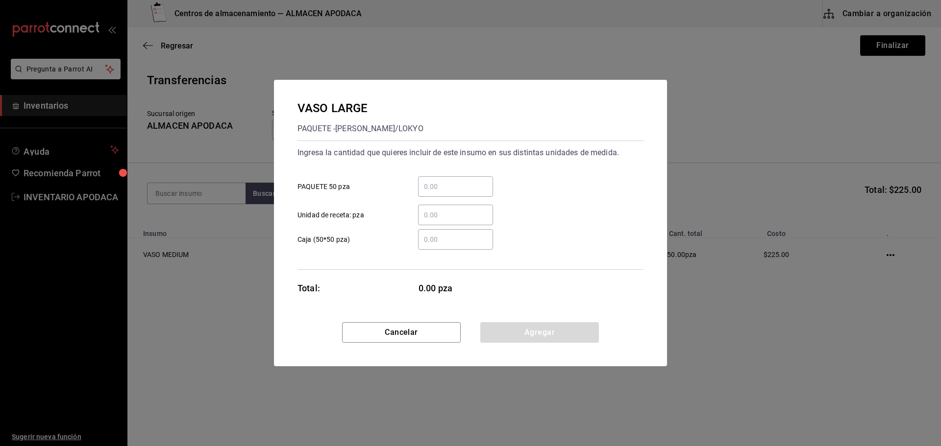
click at [431, 189] on input "​ PAQUETE 50 pza" at bounding box center [455, 187] width 75 height 12
type input "5"
click at [523, 337] on button "Agregar" at bounding box center [539, 332] width 119 height 21
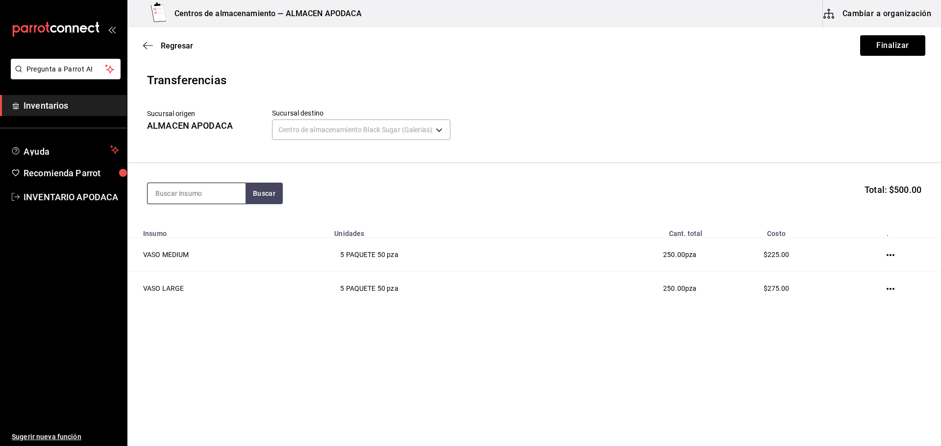
click at [210, 202] on input at bounding box center [197, 193] width 98 height 21
type input "VASO"
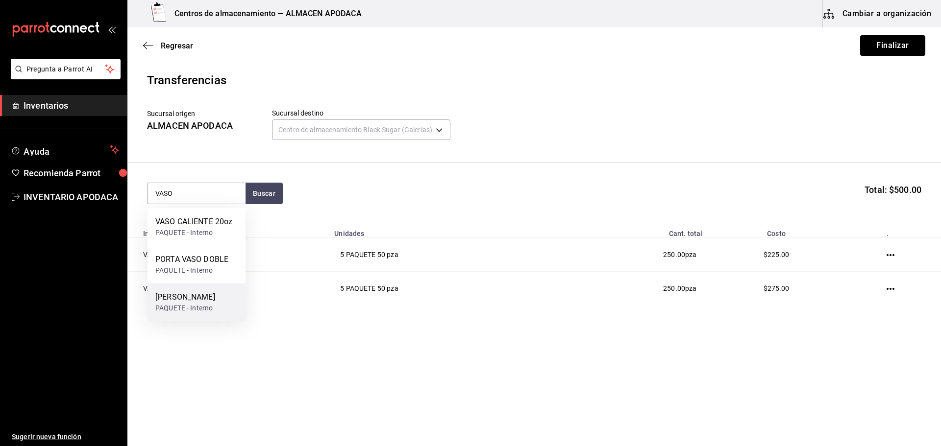
click at [212, 294] on div "[PERSON_NAME]" at bounding box center [185, 298] width 60 height 12
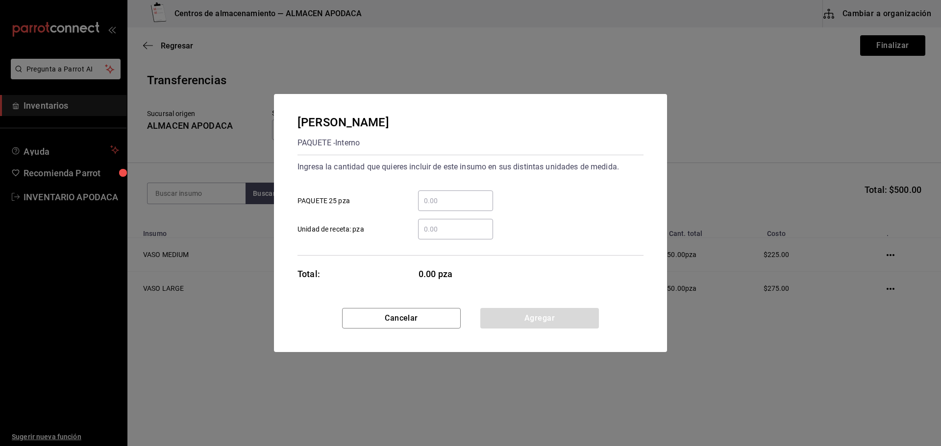
click at [437, 198] on input "​ PAQUETE 25 pza" at bounding box center [455, 201] width 75 height 12
type input "2"
click at [539, 325] on button "Agregar" at bounding box center [539, 318] width 119 height 21
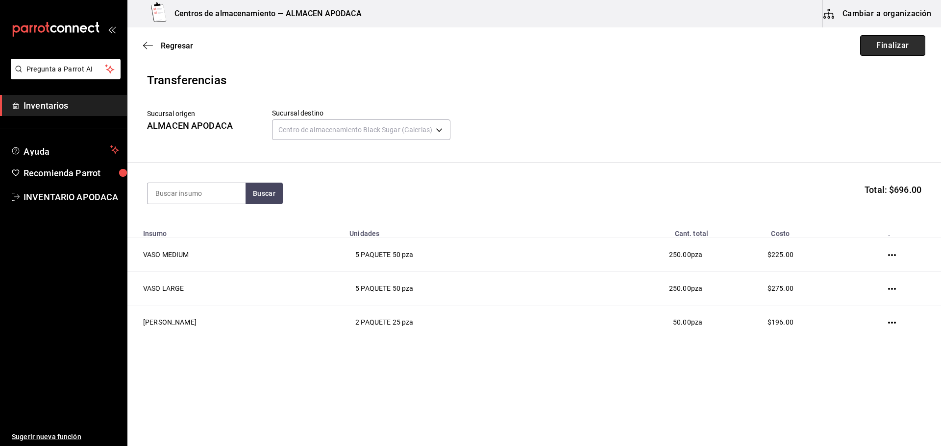
click at [902, 46] on button "Finalizar" at bounding box center [892, 45] width 65 height 21
